Goal: Book appointment/travel/reservation

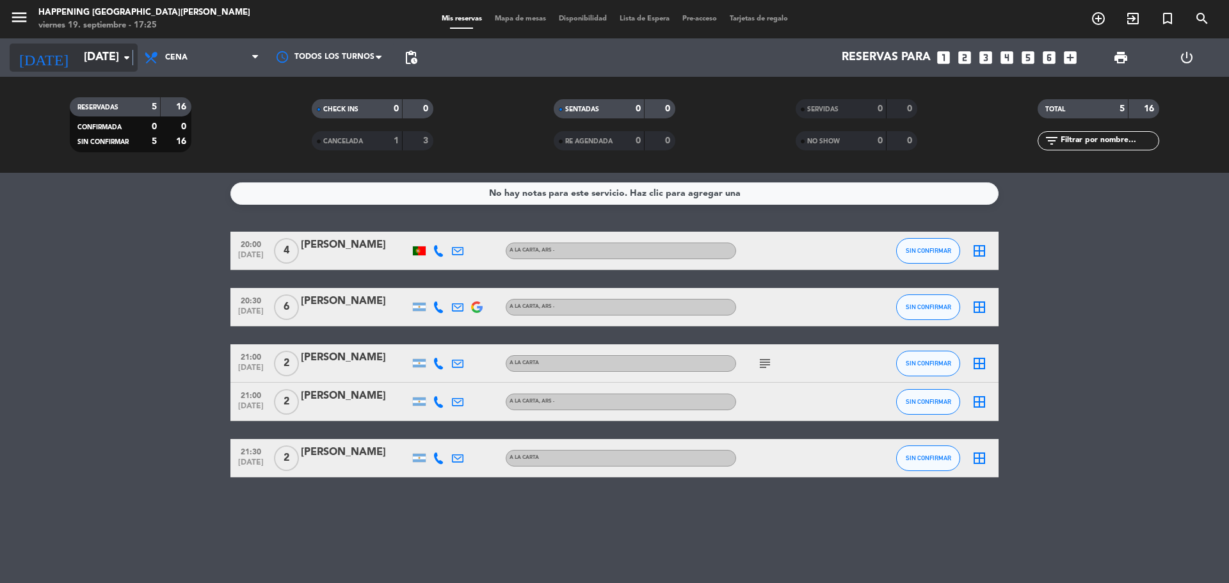
click at [133, 58] on icon "arrow_drop_down" at bounding box center [126, 57] width 15 height 15
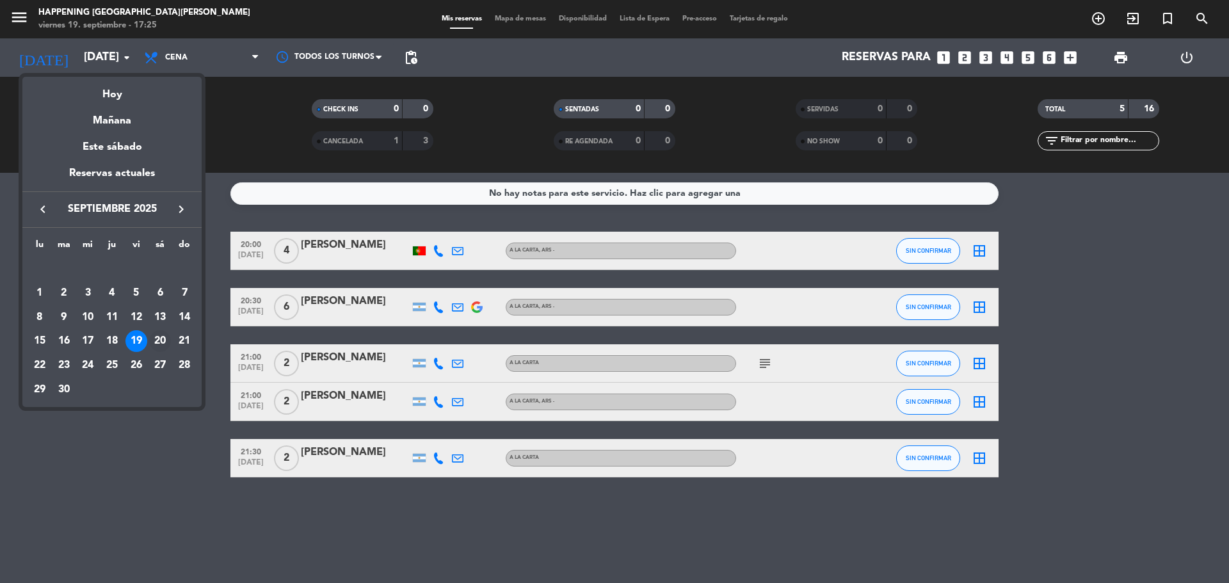
click at [161, 340] on div "20" at bounding box center [160, 341] width 22 height 22
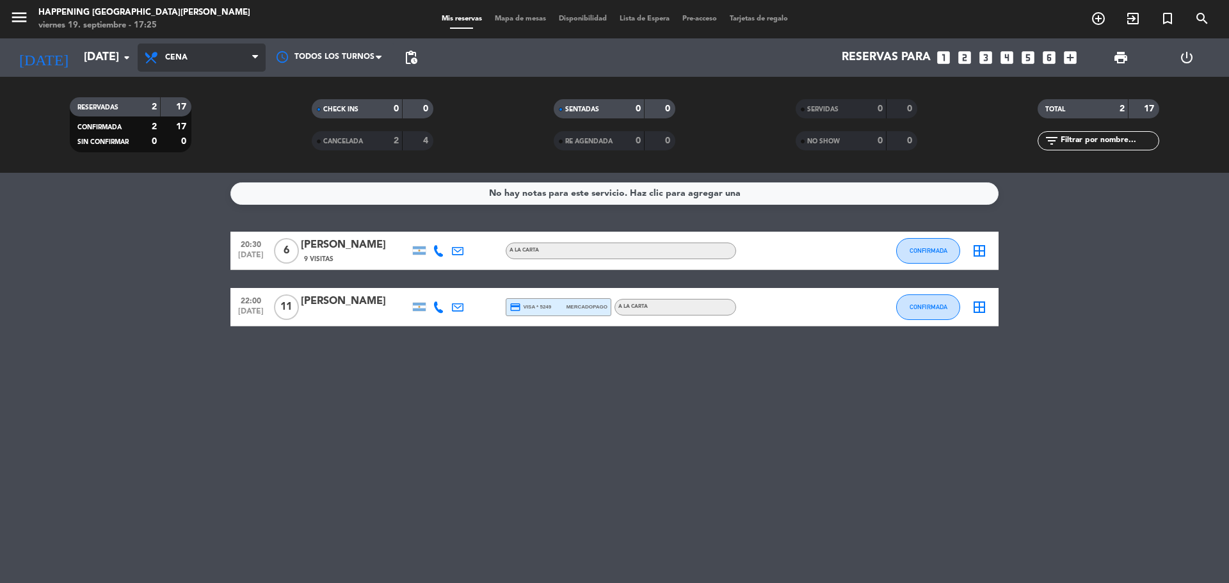
click at [259, 56] on span at bounding box center [258, 58] width 13 height 12
click at [225, 118] on div "menu Happening Puerto [PERSON_NAME] [DATE] 19. septiembre - 17:25 Mis reservas …" at bounding box center [614, 86] width 1229 height 173
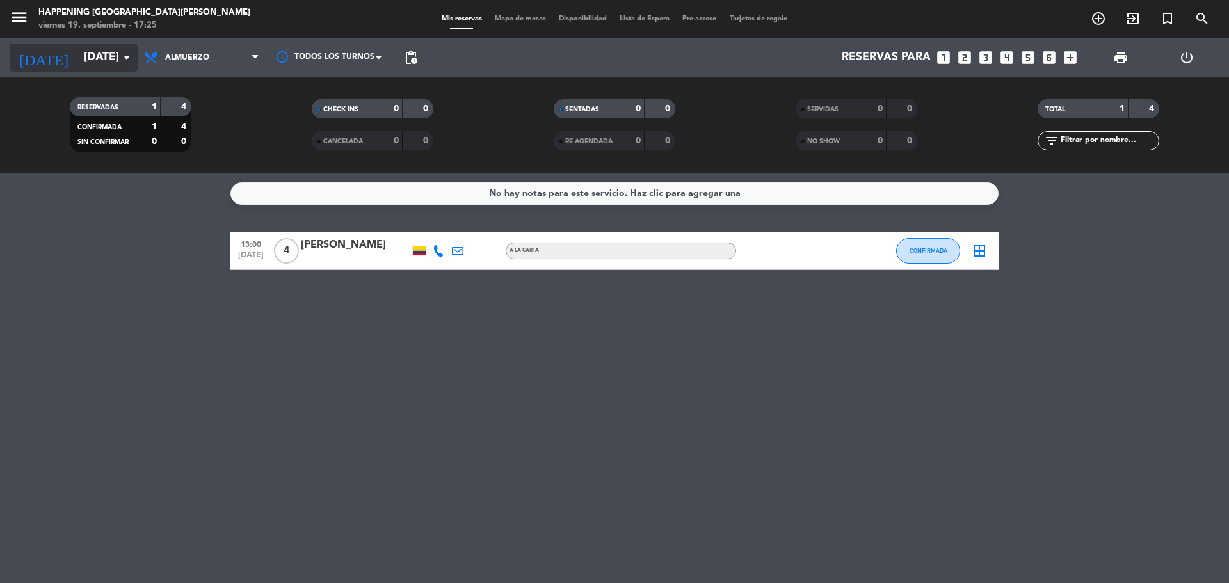
click at [129, 63] on icon "arrow_drop_down" at bounding box center [126, 57] width 15 height 15
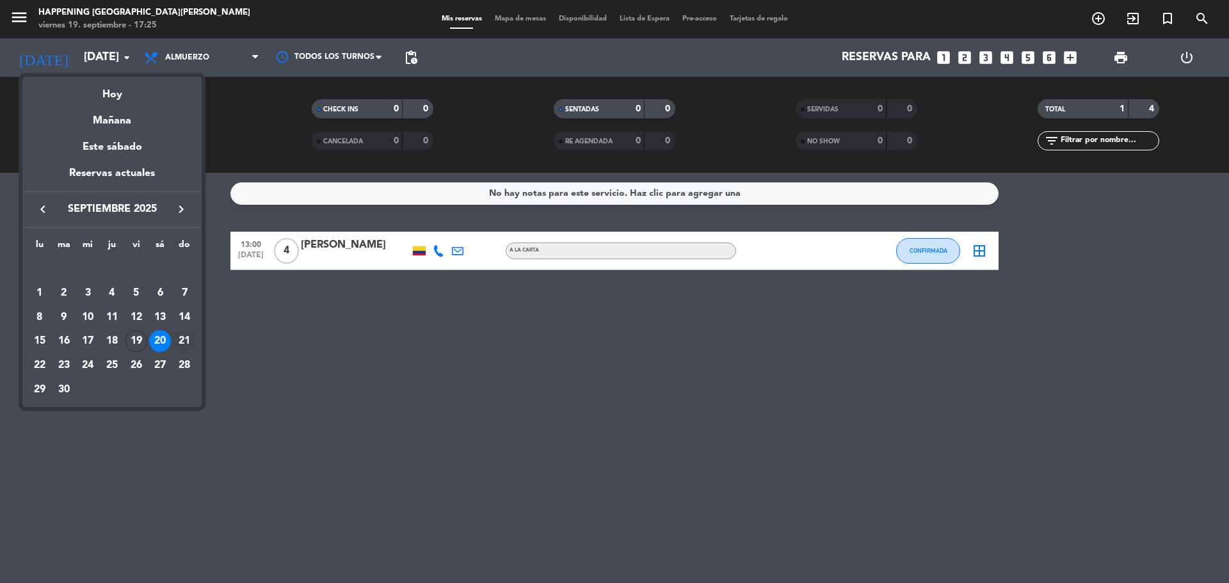
click at [182, 338] on div "21" at bounding box center [184, 341] width 22 height 22
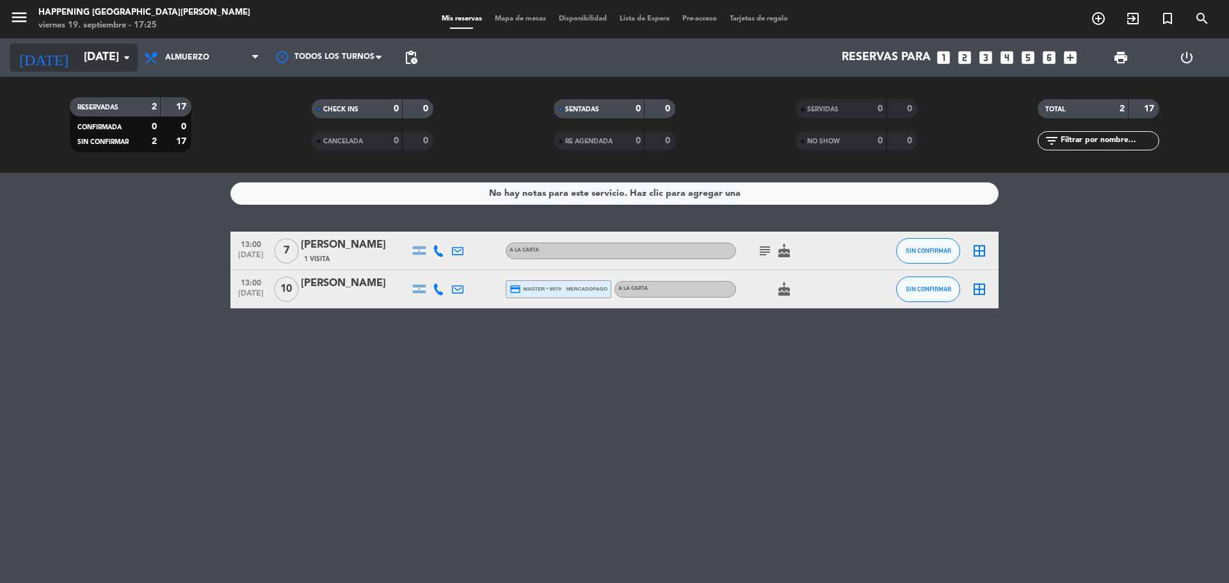
click at [132, 59] on icon "arrow_drop_down" at bounding box center [126, 57] width 15 height 15
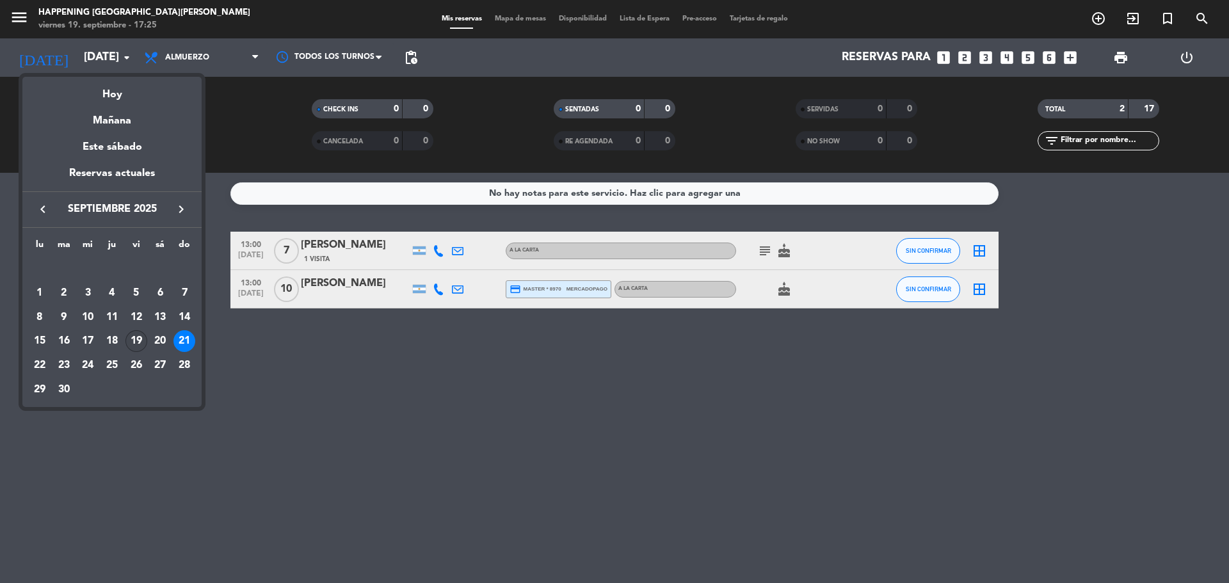
click at [133, 337] on div "19" at bounding box center [136, 341] width 22 height 22
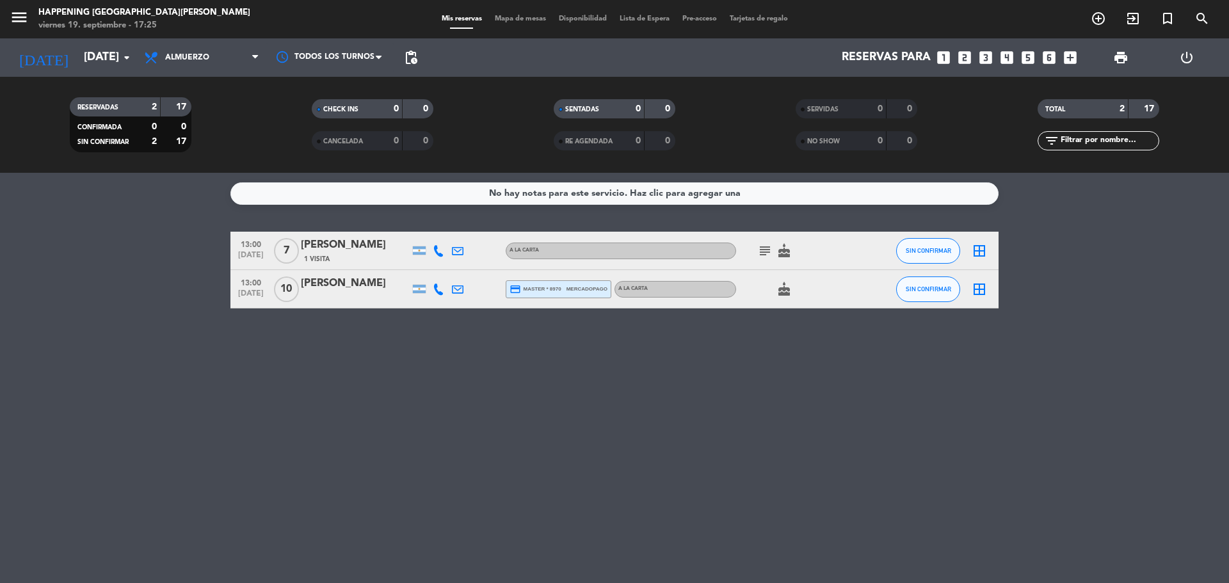
type input "[DATE]"
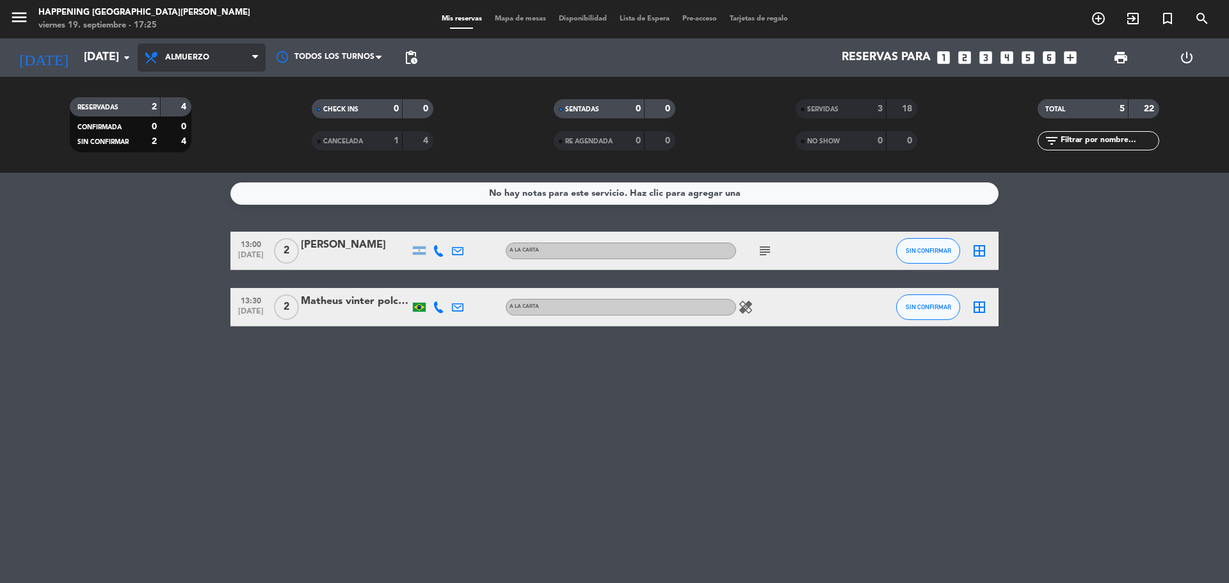
click at [256, 55] on icon at bounding box center [255, 57] width 6 height 10
click at [246, 139] on div "menu Happening Puerto [PERSON_NAME] [DATE] 19. septiembre - 17:25 Mis reservas …" at bounding box center [614, 86] width 1229 height 173
